Goal: Task Accomplishment & Management: Manage account settings

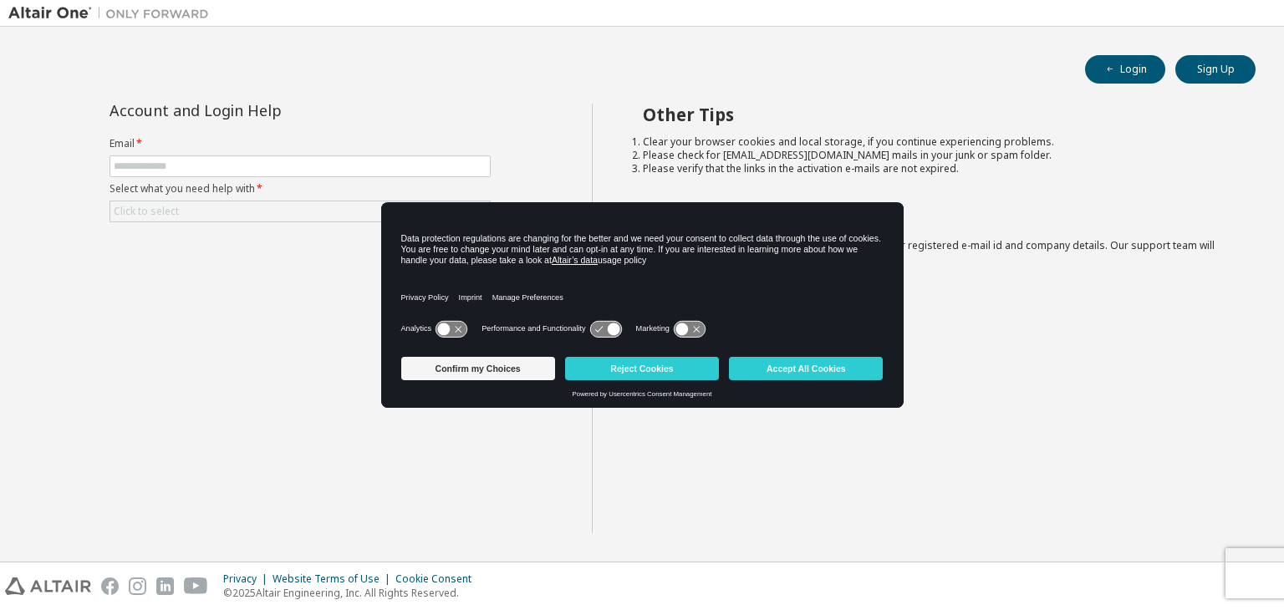
click at [375, 399] on div "Account and Login Help Email * Select what you need help with * Click to select…" at bounding box center [299, 319] width 583 height 430
click at [664, 379] on button "Reject Cookies" at bounding box center [642, 368] width 154 height 23
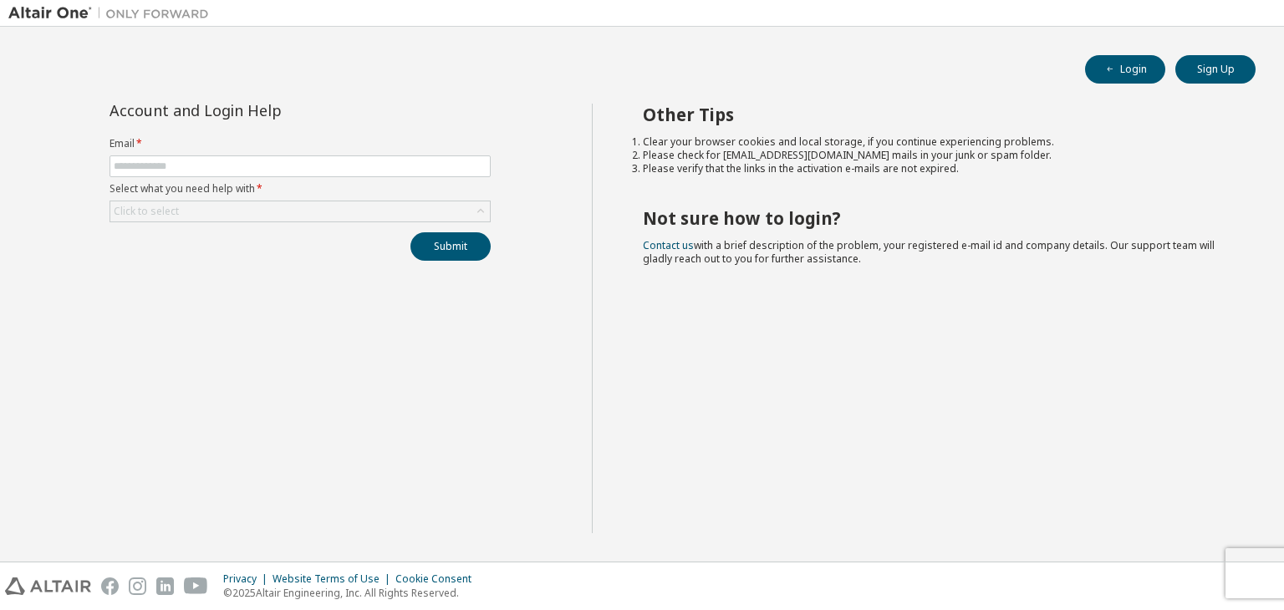
click at [326, 223] on div "Account and Login Help Email * Select what you need help with * Click to select…" at bounding box center [299, 182] width 401 height 157
click at [326, 215] on div "Click to select" at bounding box center [299, 211] width 379 height 20
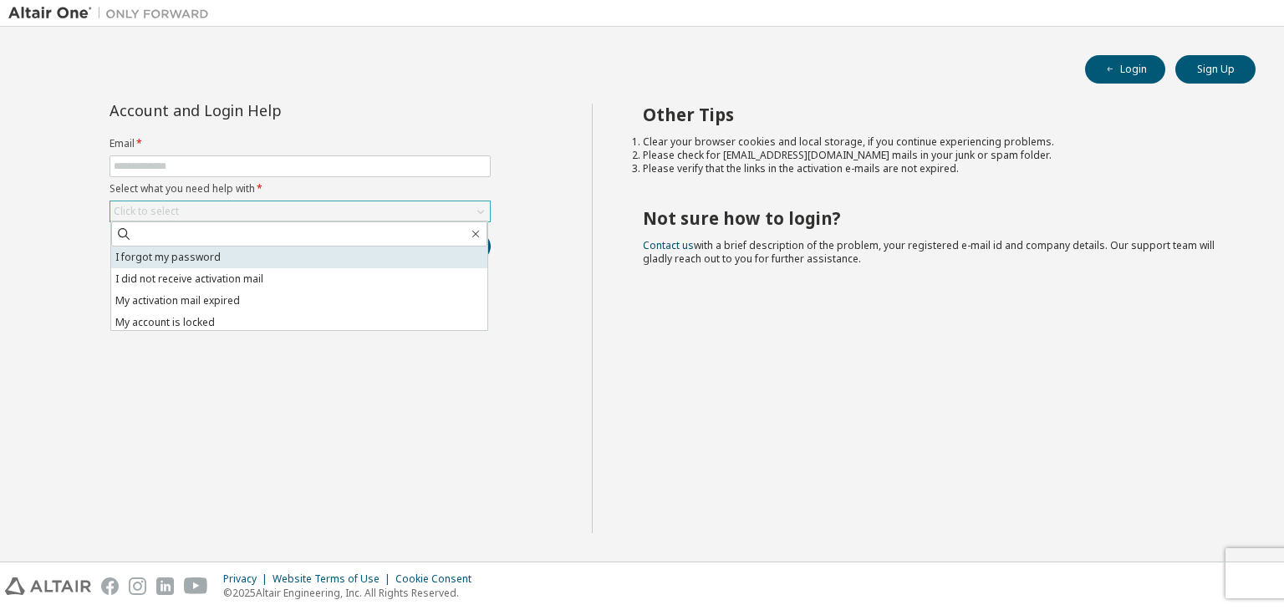
click at [299, 253] on li "I forgot my password" at bounding box center [299, 258] width 376 height 22
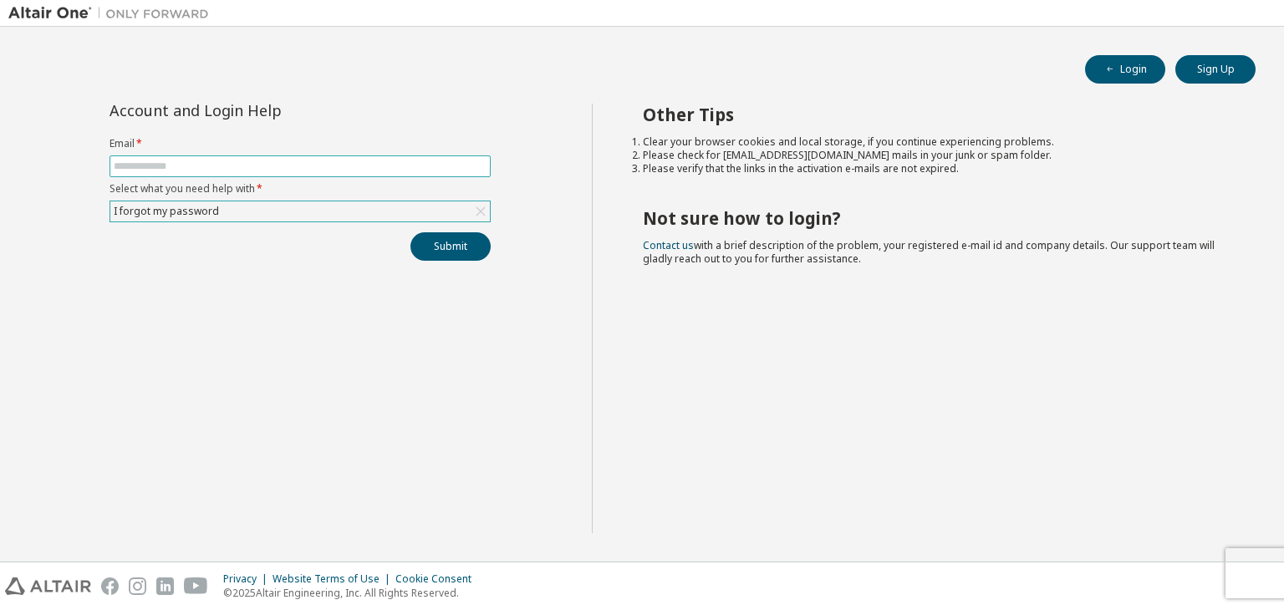
click at [275, 166] on input "text" at bounding box center [300, 166] width 373 height 13
type input "**********"
click at [482, 245] on button "Submit" at bounding box center [450, 246] width 80 height 28
